Goal: Task Accomplishment & Management: Use online tool/utility

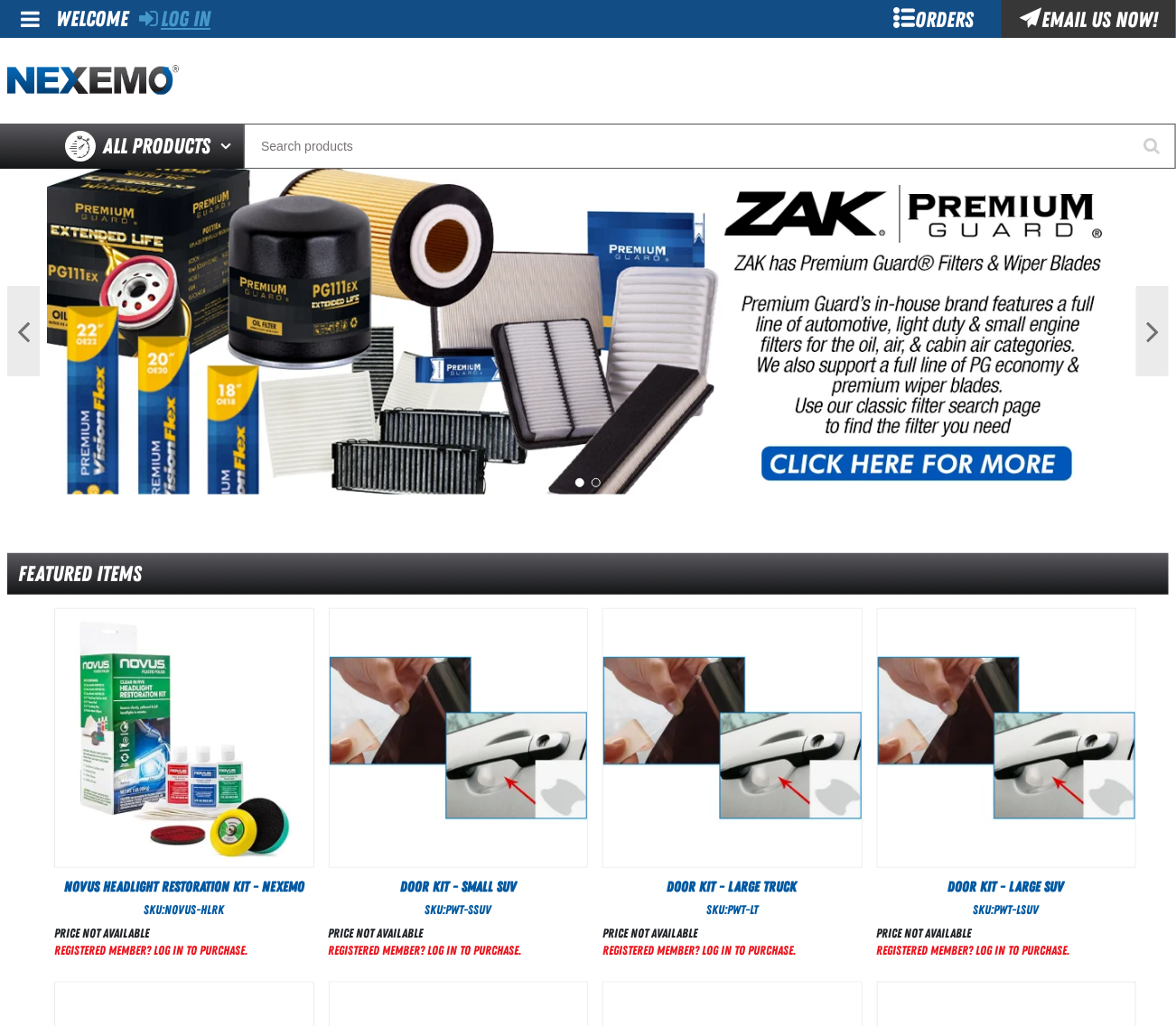
click at [182, 7] on link "Log In" at bounding box center [175, 19] width 71 height 25
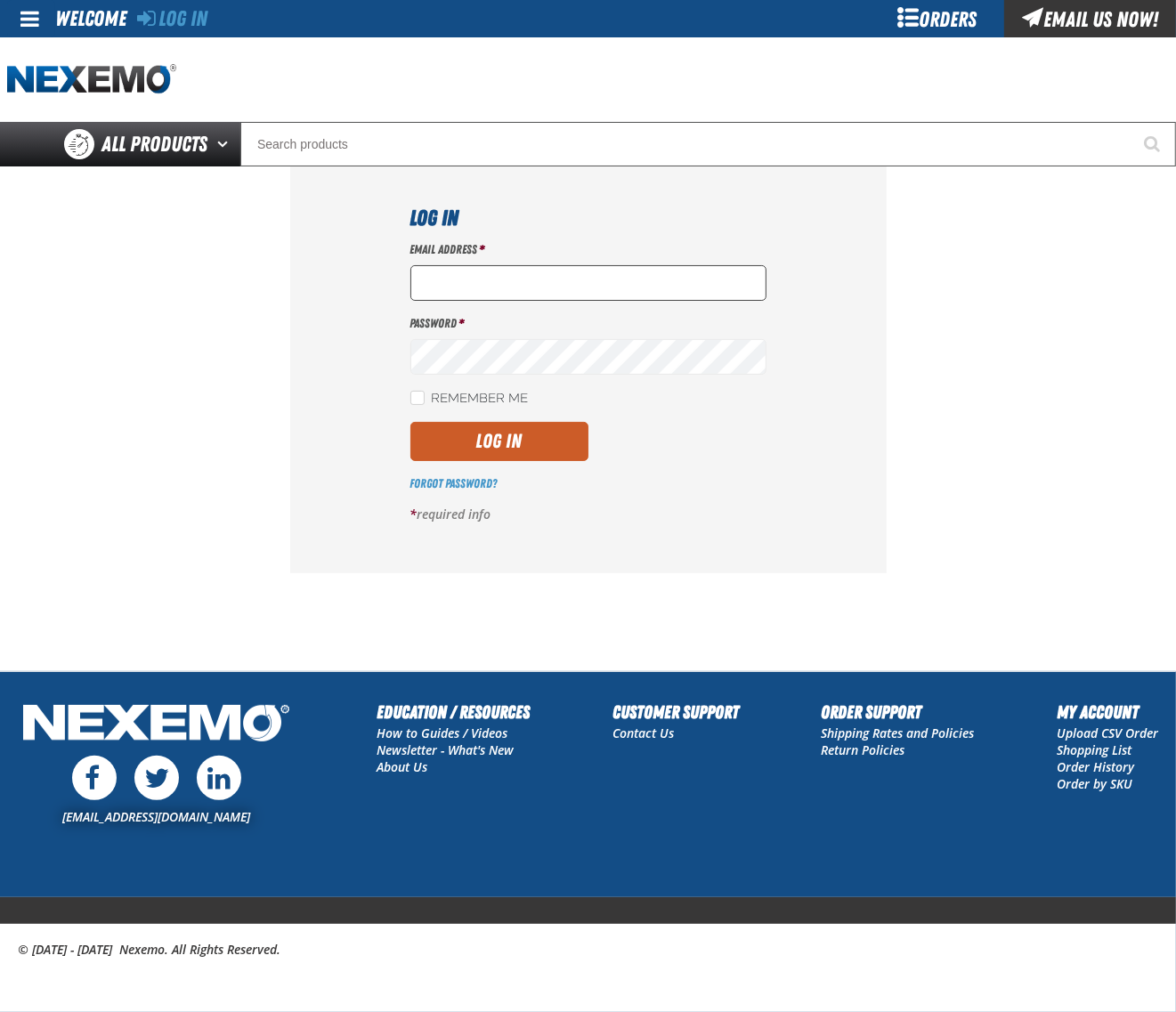
type input "dloerzel@vtaig.com"
click at [594, 287] on input "dloerzel@vtaig.com" at bounding box center [589, 283] width 356 height 36
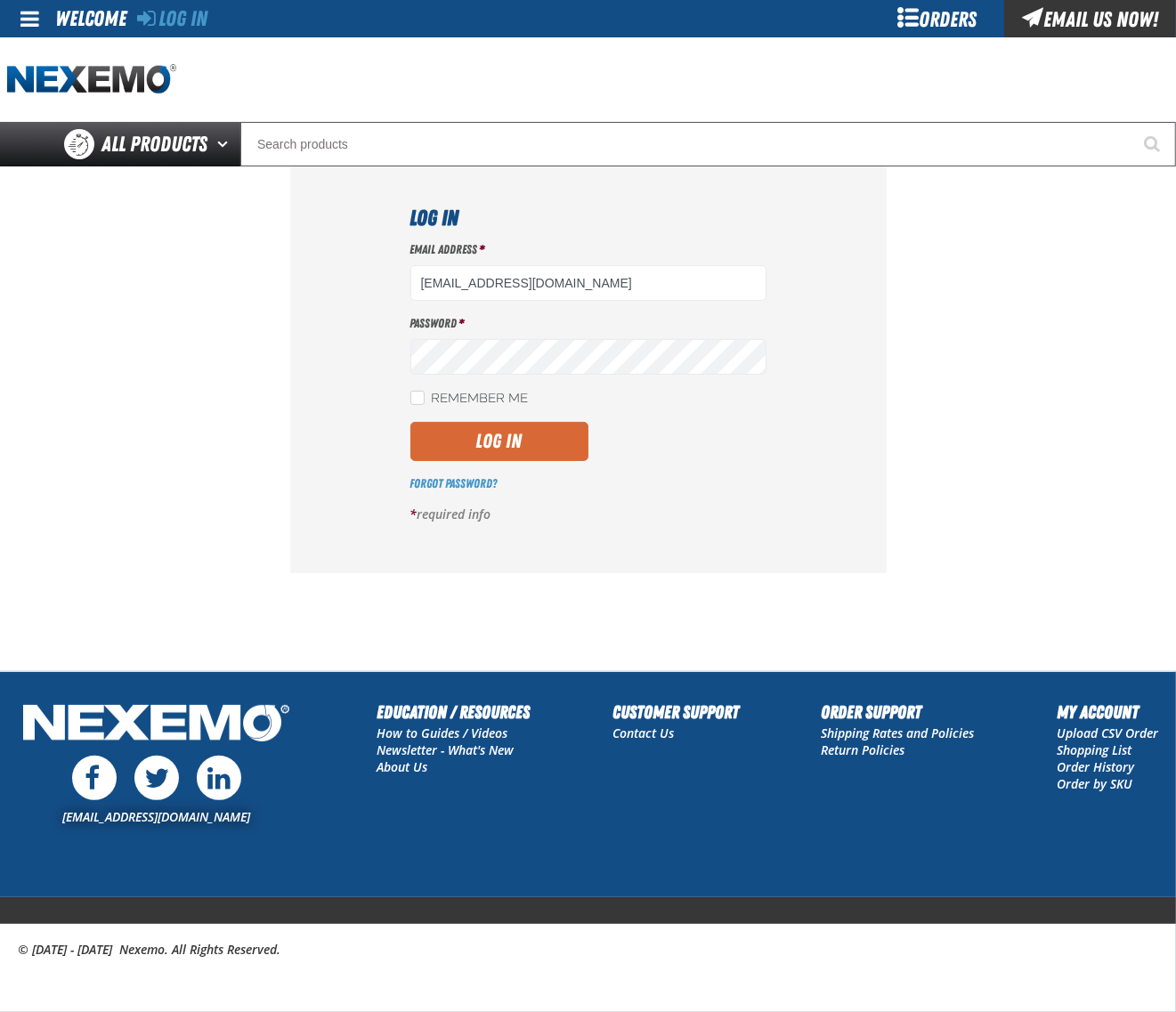
click at [549, 425] on button "Log In" at bounding box center [500, 441] width 178 height 39
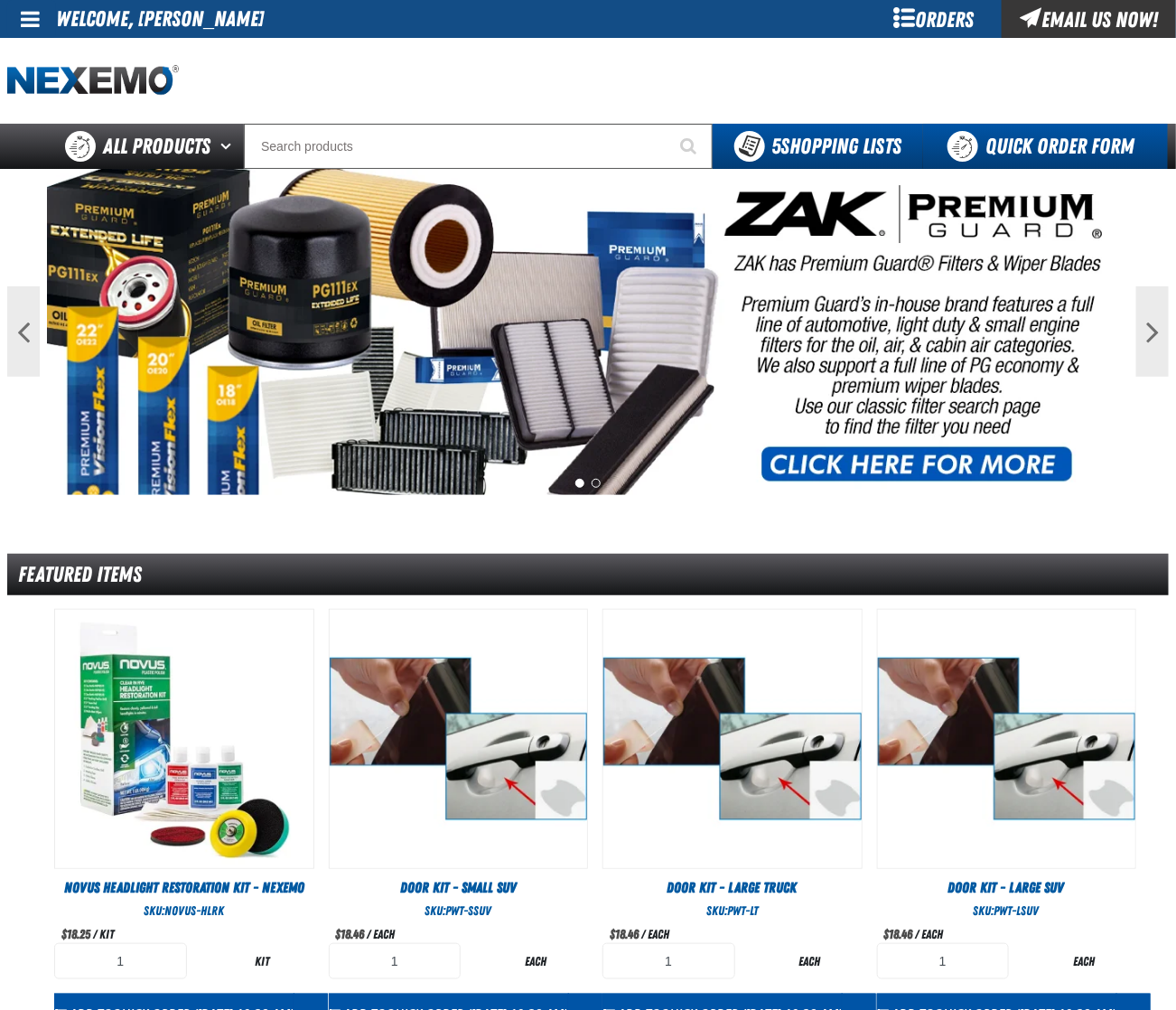
click at [1023, 158] on link "Quick Order Form" at bounding box center [1044, 146] width 245 height 45
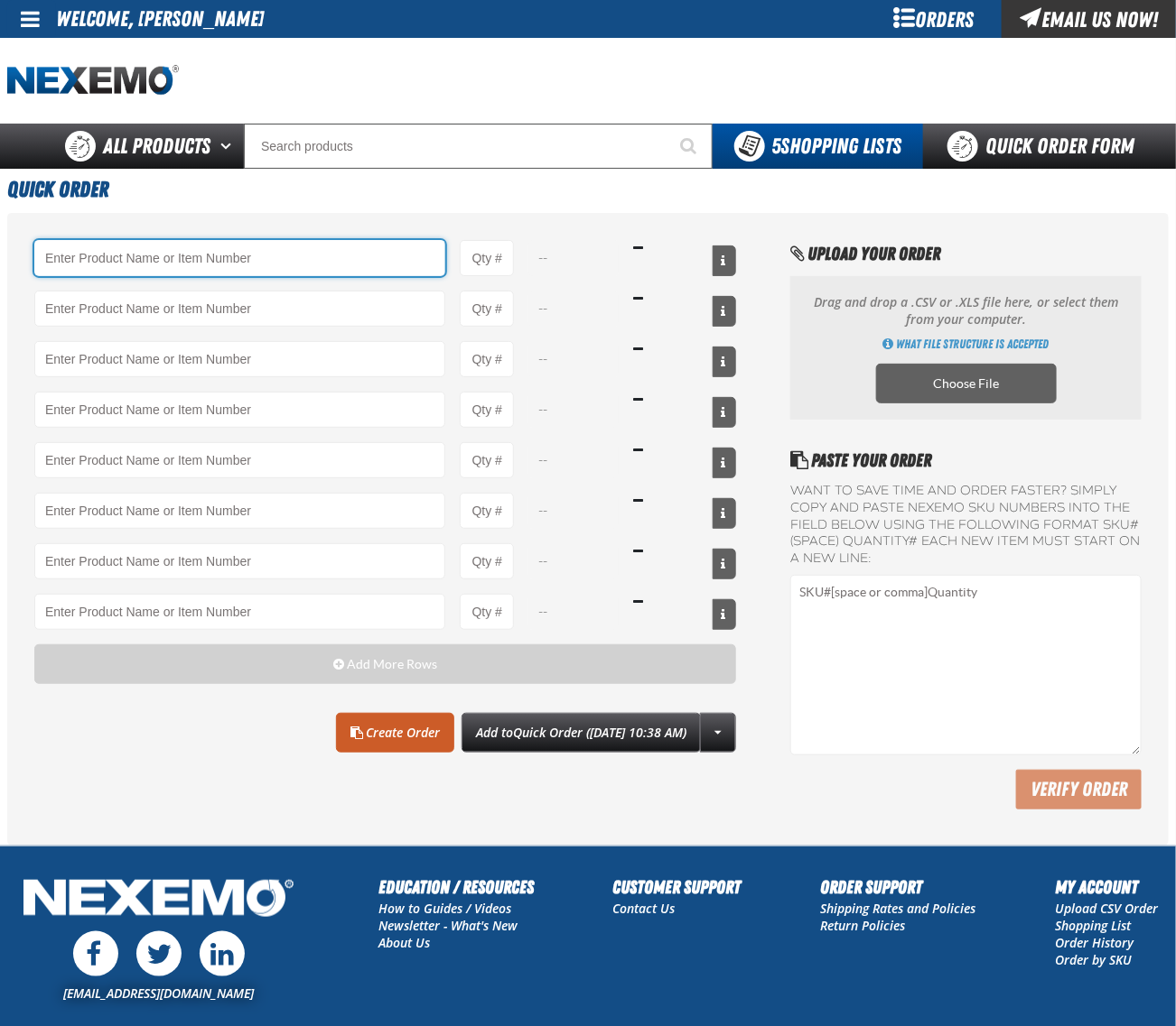
click at [227, 240] on input "Product" at bounding box center [240, 258] width 411 height 36
